Goal: Communication & Community: Share content

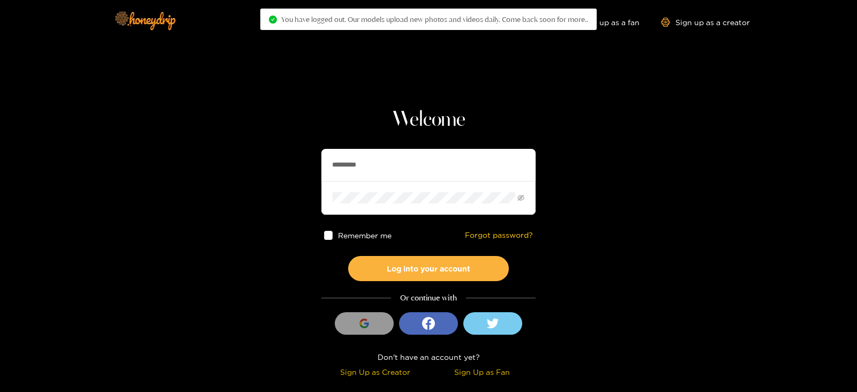
drag, startPoint x: 365, startPoint y: 165, endPoint x: 233, endPoint y: 176, distance: 132.8
click at [233, 176] on section "Welcome ********* Remember me Forgot password? Log into your account Or continu…" at bounding box center [428, 190] width 857 height 381
type input "********"
click at [348, 256] on button "Log into your account" at bounding box center [428, 268] width 161 height 25
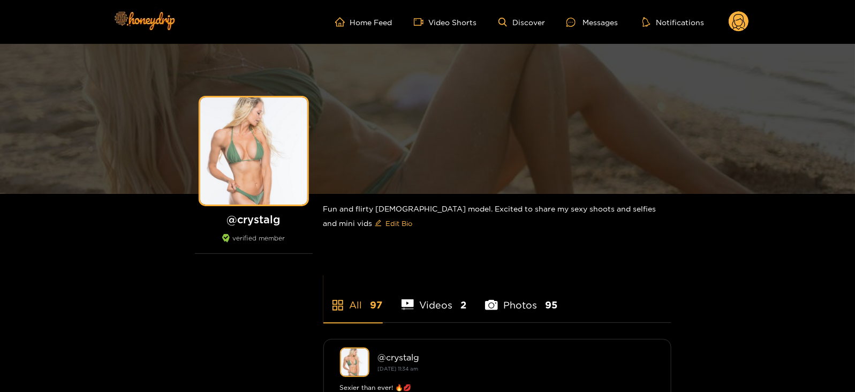
click at [583, 28] on ul "Home Feed Video Shorts Discover Messages Notifications" at bounding box center [542, 21] width 414 height 21
click at [583, 26] on div "Messages" at bounding box center [592, 22] width 51 height 12
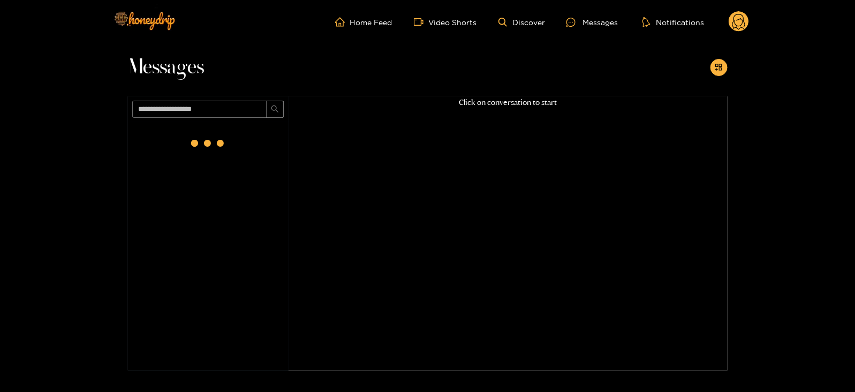
click at [728, 63] on div "Messages Click on conversation to start" at bounding box center [427, 207] width 855 height 327
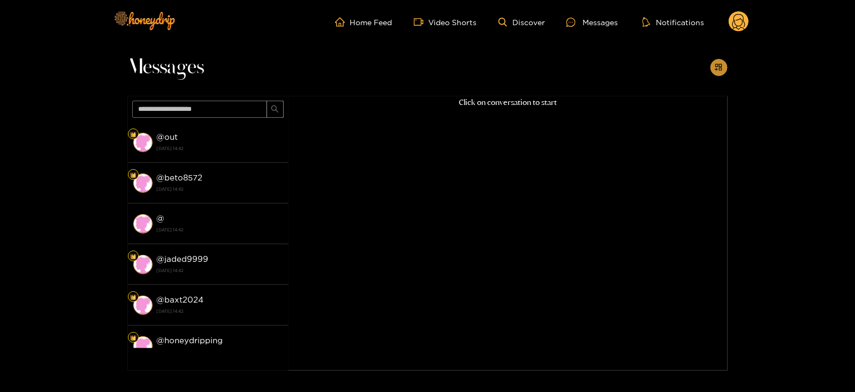
click at [727, 65] on button "button" at bounding box center [719, 67] width 17 height 17
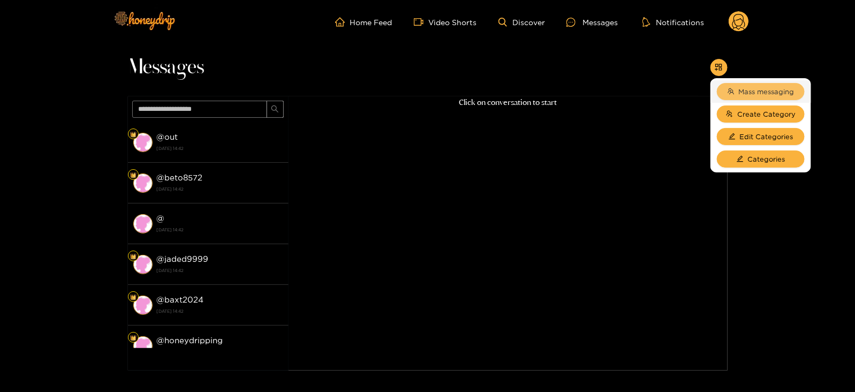
click at [745, 96] on span "Mass messaging" at bounding box center [767, 91] width 56 height 11
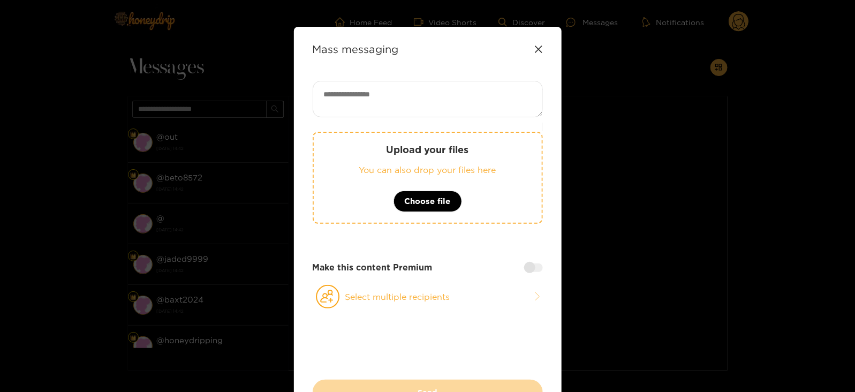
click at [450, 162] on div "Upload your files You can also drop your files here Choose file" at bounding box center [428, 178] width 230 height 92
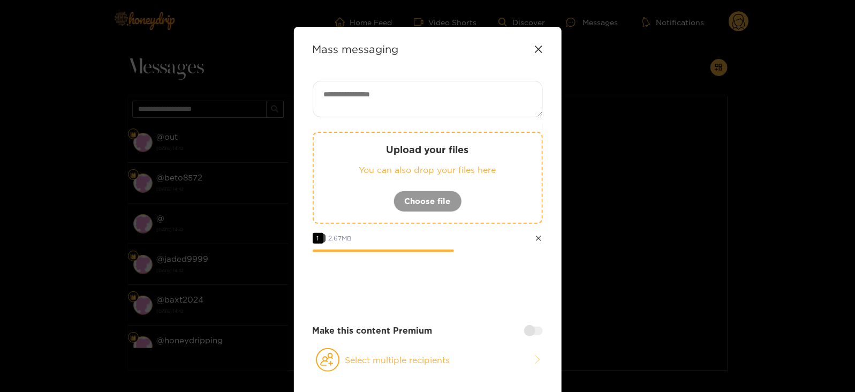
click at [388, 81] on textarea at bounding box center [428, 99] width 230 height 36
paste textarea "****"
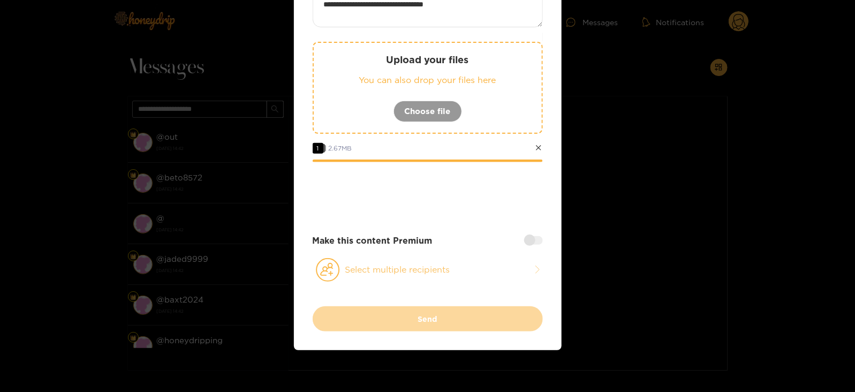
type textarea "**********"
click at [392, 269] on button "Select multiple recipients" at bounding box center [428, 270] width 230 height 25
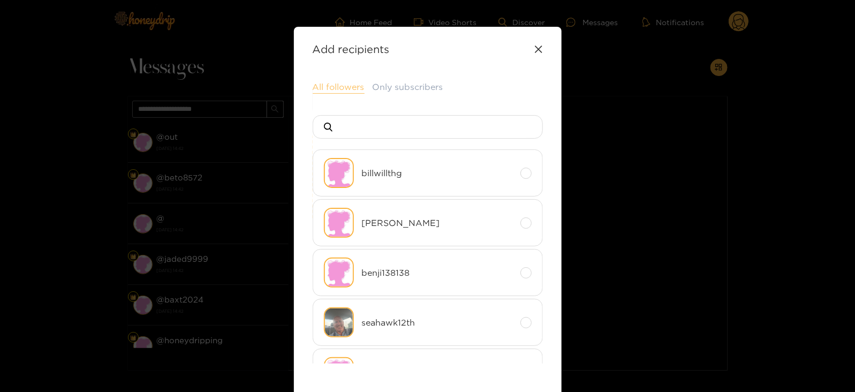
click at [324, 85] on button "All followers" at bounding box center [339, 87] width 52 height 13
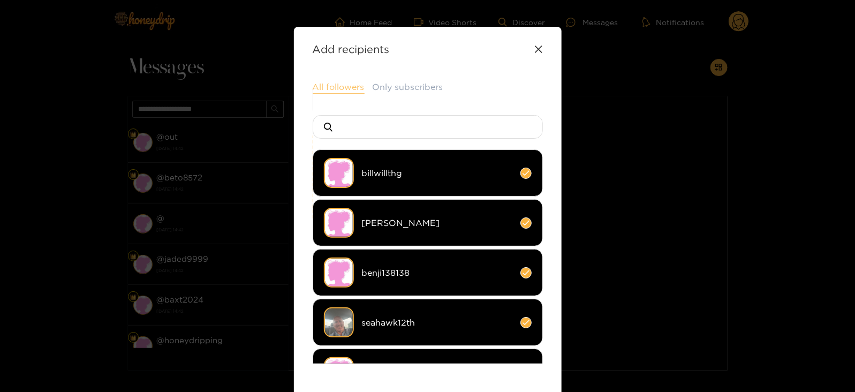
scroll to position [142, 0]
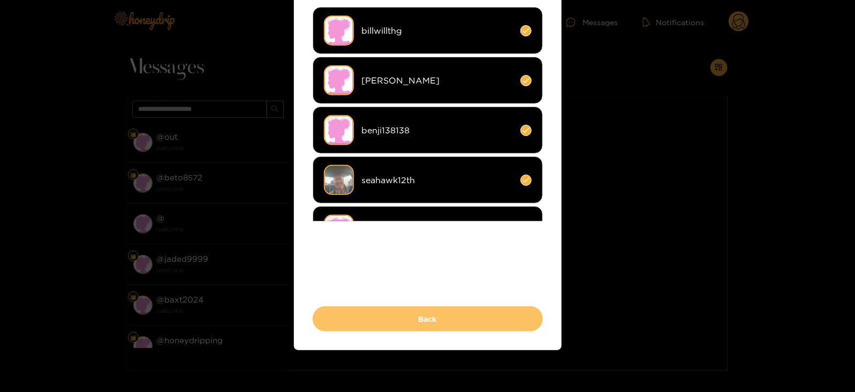
click at [346, 317] on button "Back" at bounding box center [428, 318] width 230 height 25
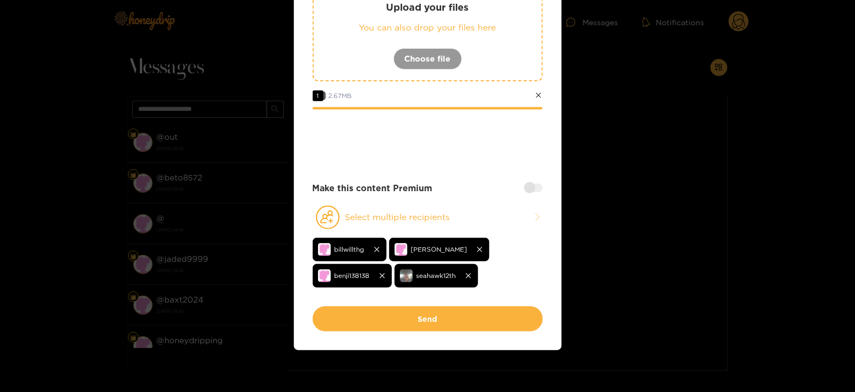
click at [529, 189] on div at bounding box center [533, 188] width 19 height 9
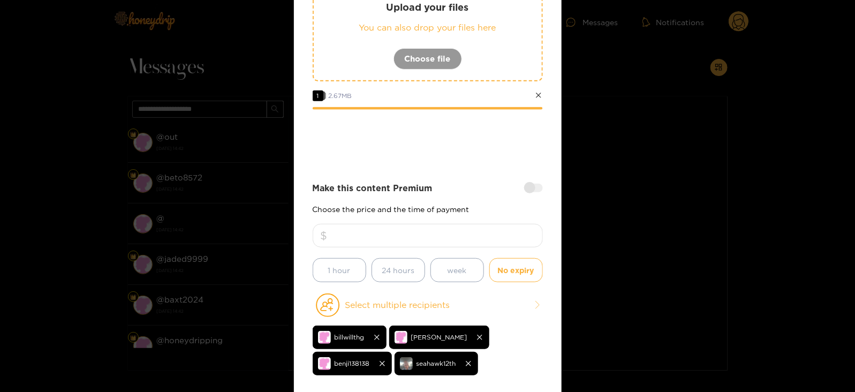
click at [450, 237] on input "number" at bounding box center [428, 236] width 230 height 24
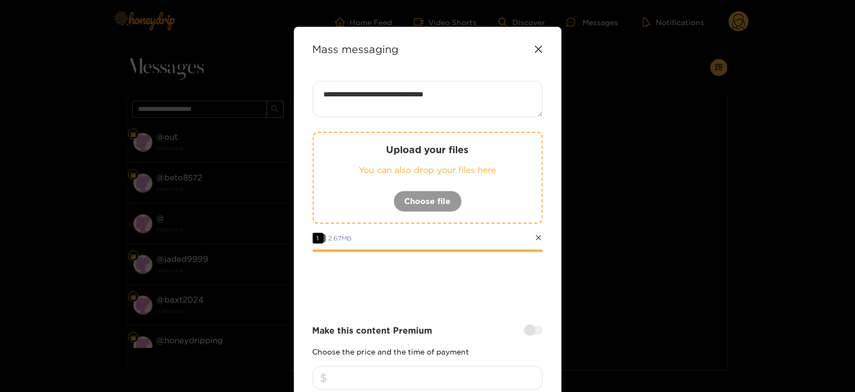
scroll to position [230, 0]
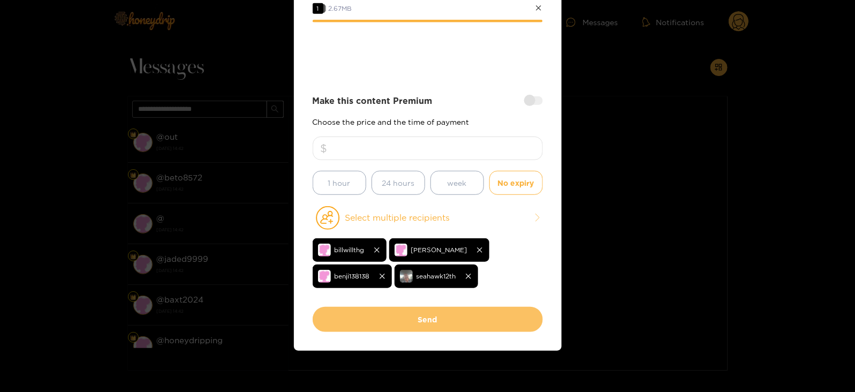
type input "*"
click at [435, 316] on button "Send" at bounding box center [428, 319] width 230 height 25
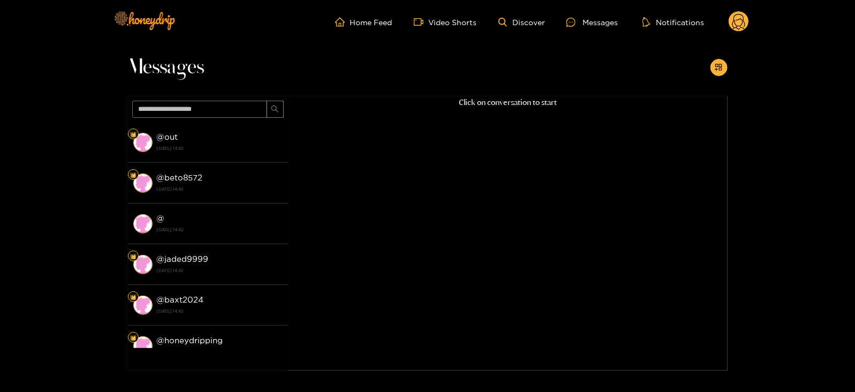
click at [739, 21] on circle at bounding box center [739, 21] width 20 height 20
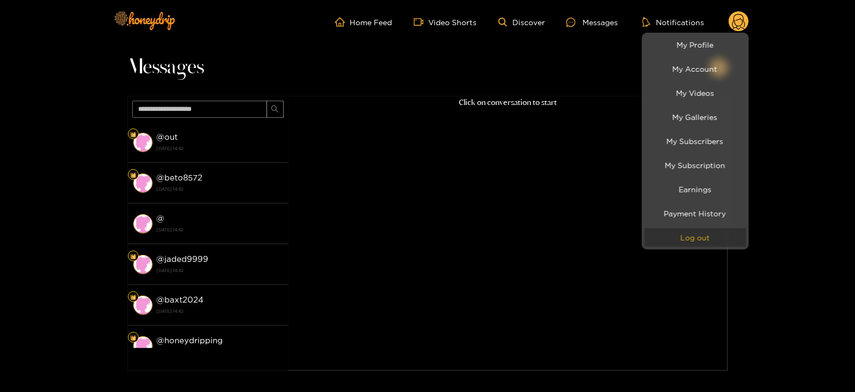
click at [701, 233] on button "Log out" at bounding box center [696, 237] width 102 height 19
